Goal: Navigation & Orientation: Understand site structure

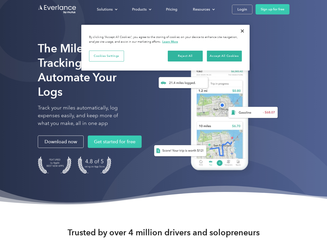
click at [107, 9] on div "Solutions" at bounding box center [105, 9] width 16 height 6
click at [141, 9] on div "Products" at bounding box center [139, 9] width 14 height 6
click at [203, 9] on div "Resources" at bounding box center [201, 9] width 17 height 6
click at [106, 56] on button "Cookies Settings" at bounding box center [106, 56] width 35 height 11
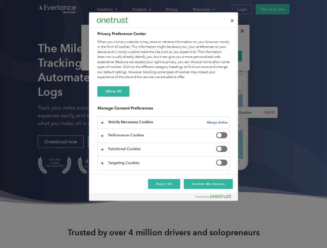
click at [185, 56] on div "When you visit any website, it may store or retrieve information on your browse…" at bounding box center [163, 60] width 132 height 40
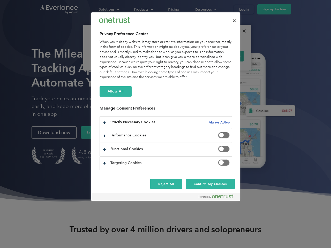
click at [224, 56] on div "When you visit any website, it may store or retrieve information on your browse…" at bounding box center [166, 60] width 132 height 40
click at [242, 31] on div at bounding box center [165, 124] width 331 height 248
